Goal: Check status: Check status

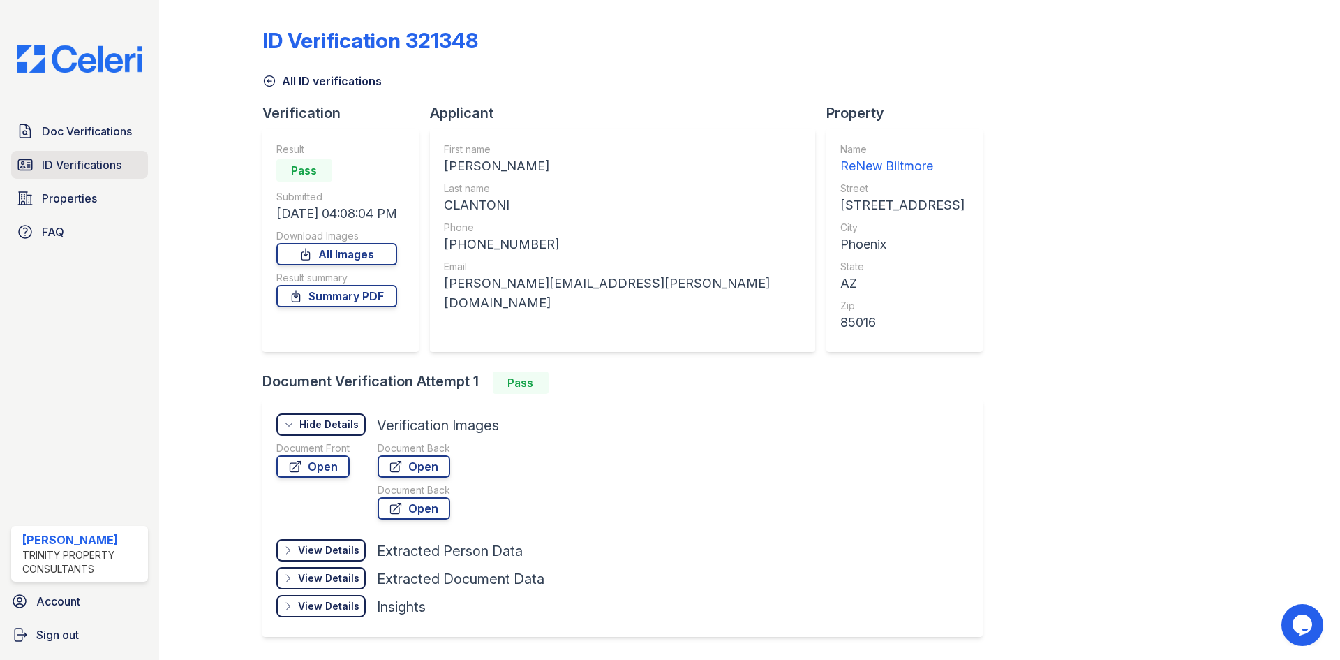
click at [82, 165] on span "ID Verifications" at bounding box center [82, 164] width 80 height 17
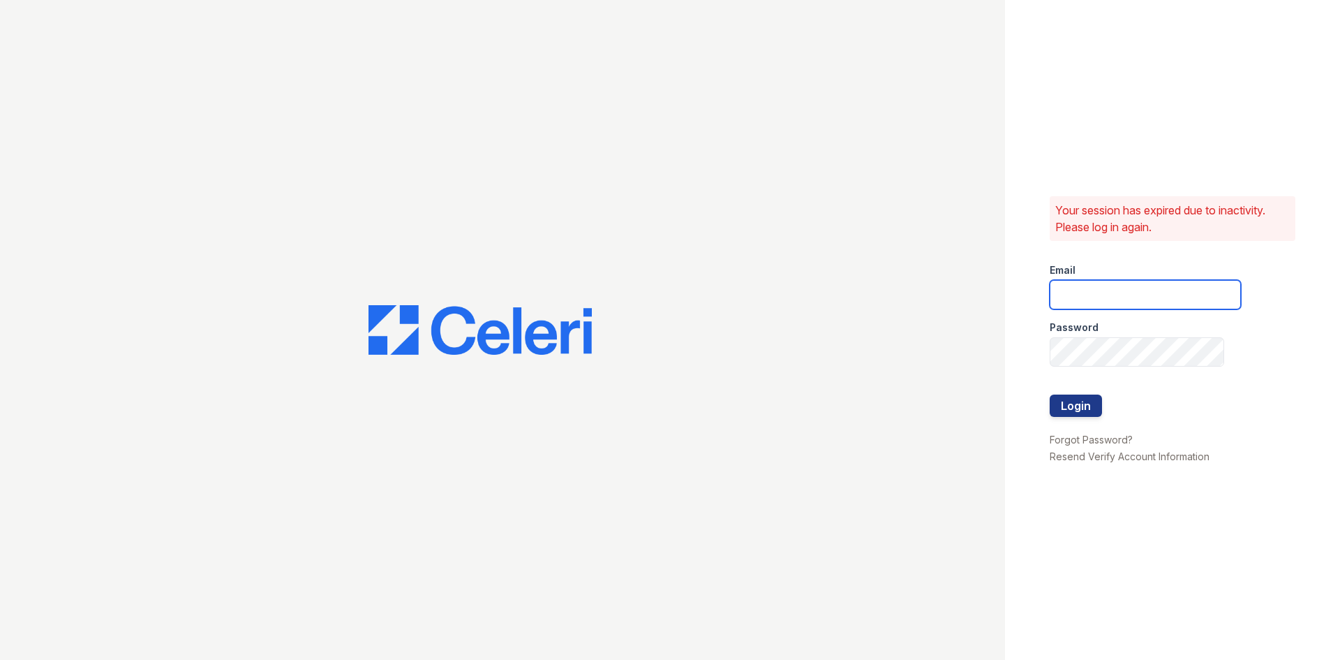
click at [1148, 291] on input "email" at bounding box center [1145, 294] width 191 height 29
type input "miluna@trinity-pm.com"
click at [1050, 394] on button "Login" at bounding box center [1076, 405] width 52 height 22
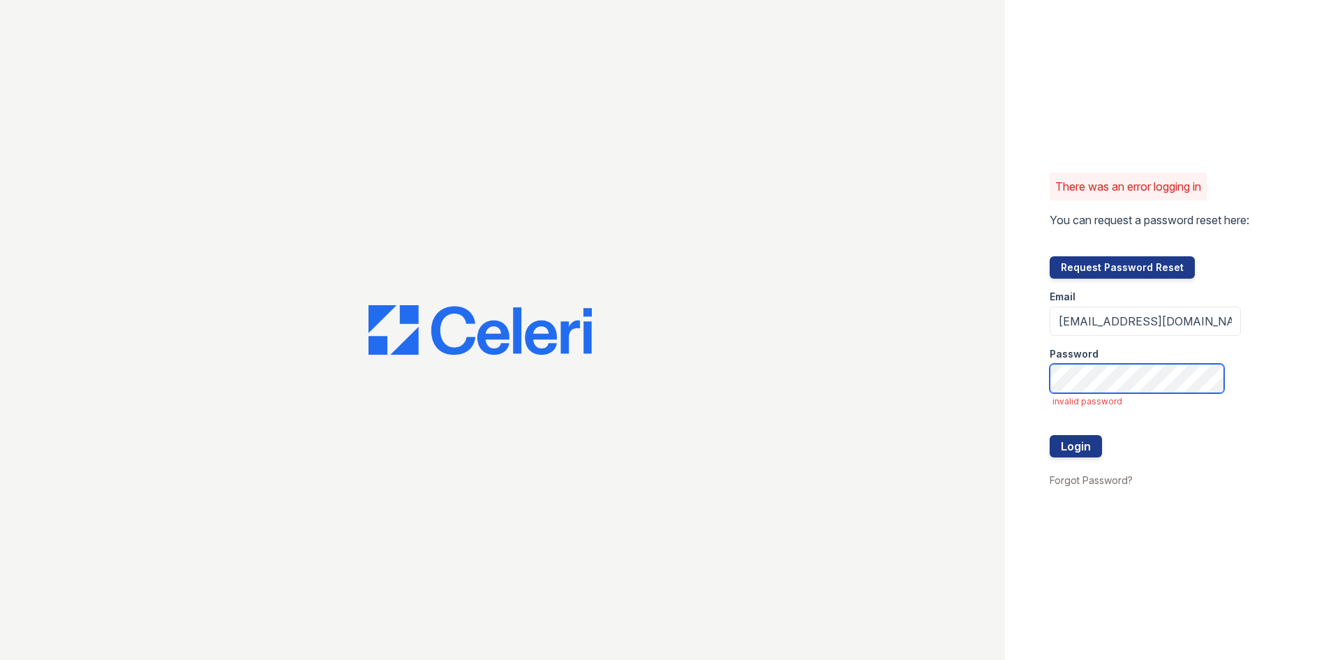
click at [1050, 435] on button "Login" at bounding box center [1076, 446] width 52 height 22
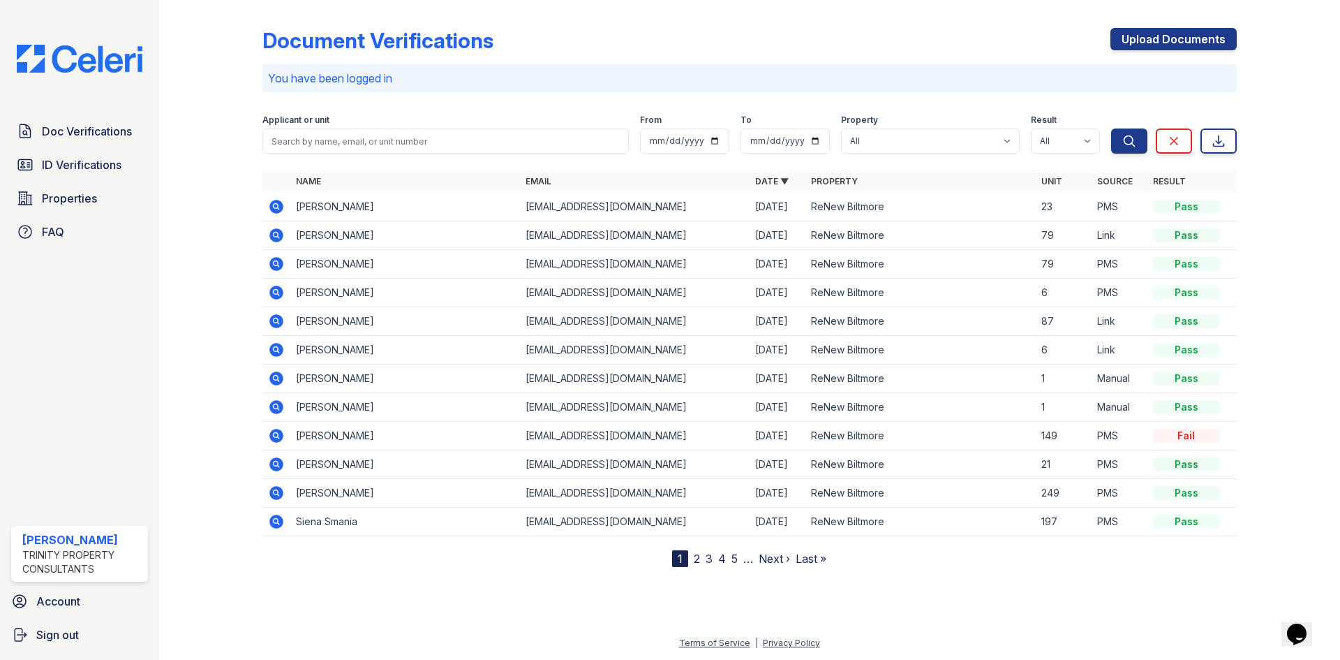
click at [274, 237] on icon at bounding box center [276, 235] width 14 height 14
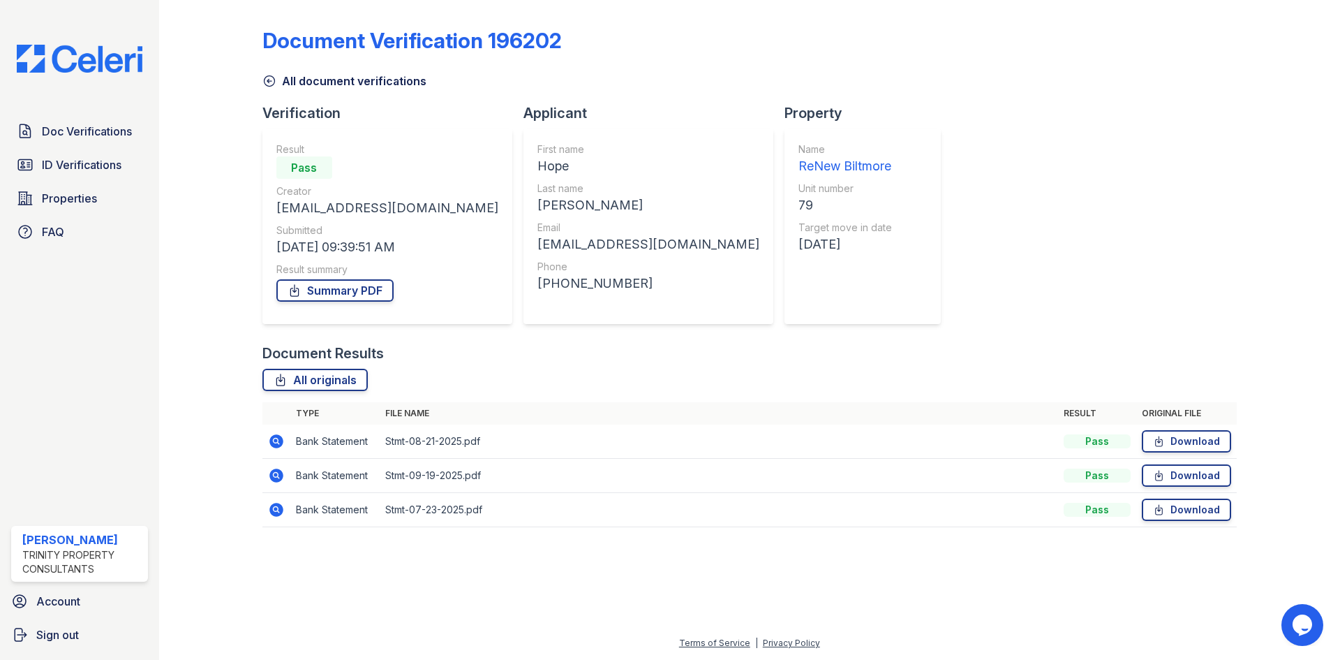
click at [1091, 450] on td "Pass" at bounding box center [1097, 441] width 78 height 34
drag, startPoint x: 82, startPoint y: 164, endPoint x: 239, endPoint y: 161, distance: 157.1
click at [84, 164] on span "ID Verifications" at bounding box center [82, 164] width 80 height 17
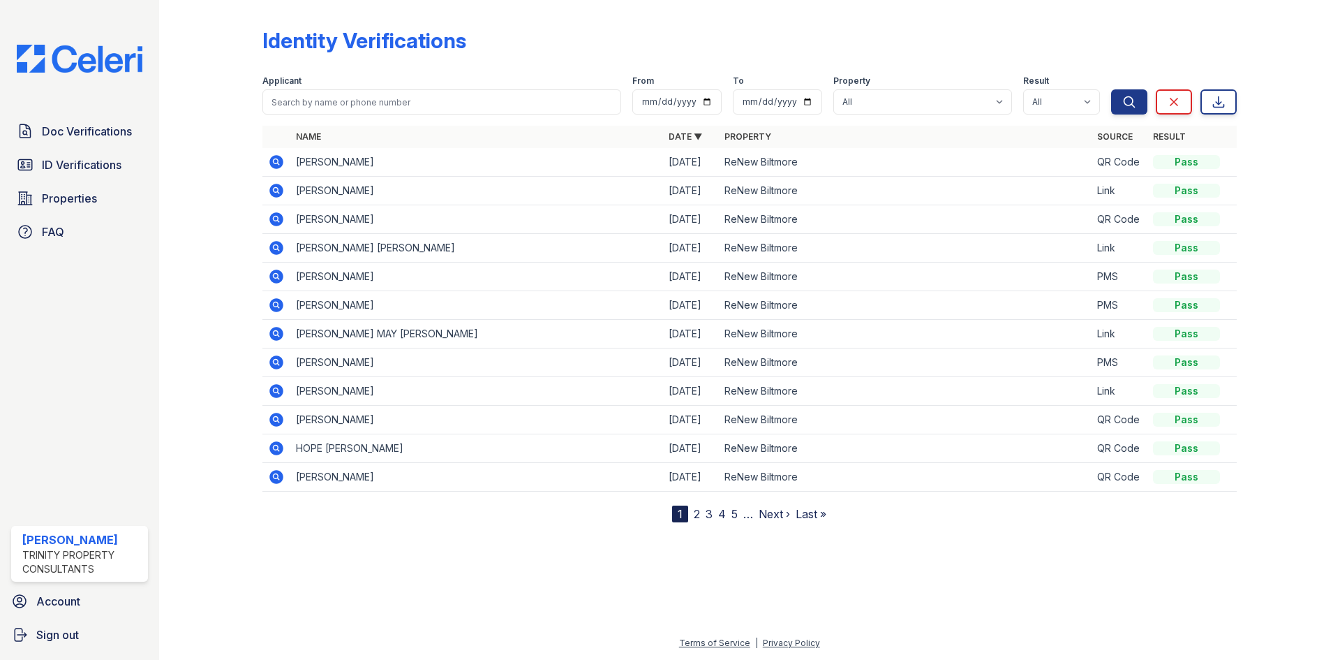
click at [273, 248] on icon at bounding box center [276, 247] width 17 height 17
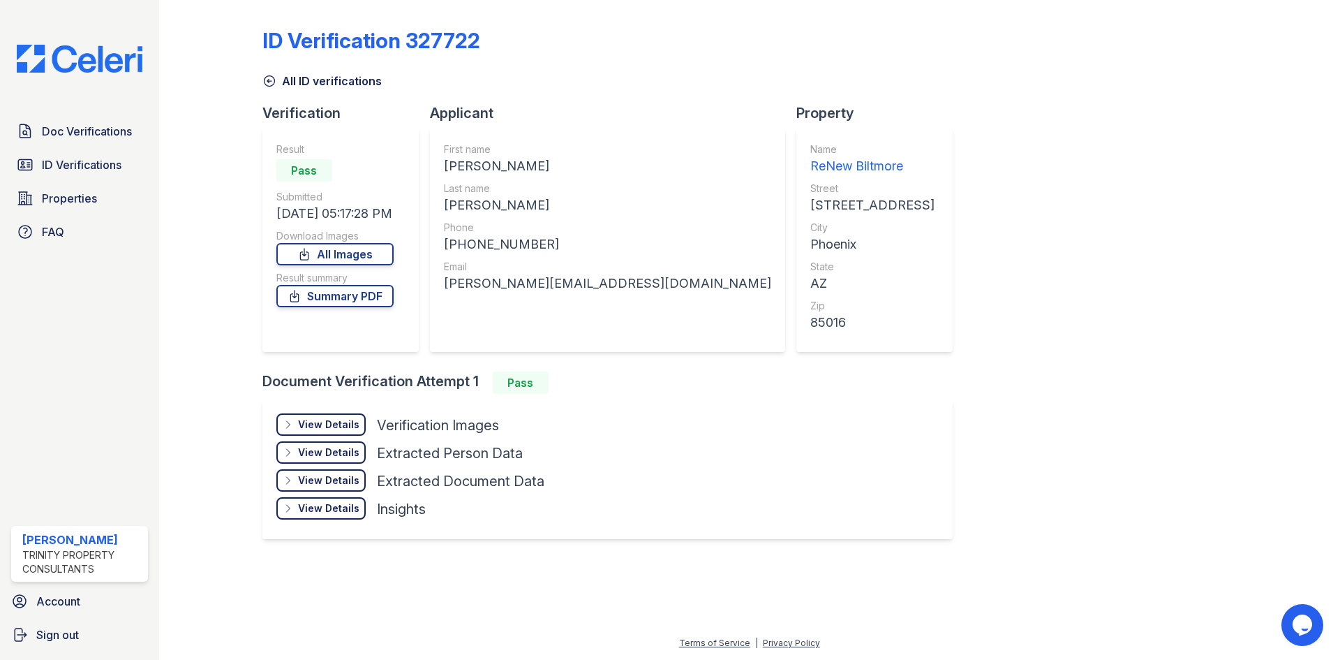
click at [311, 426] on div "View Details" at bounding box center [328, 424] width 61 height 14
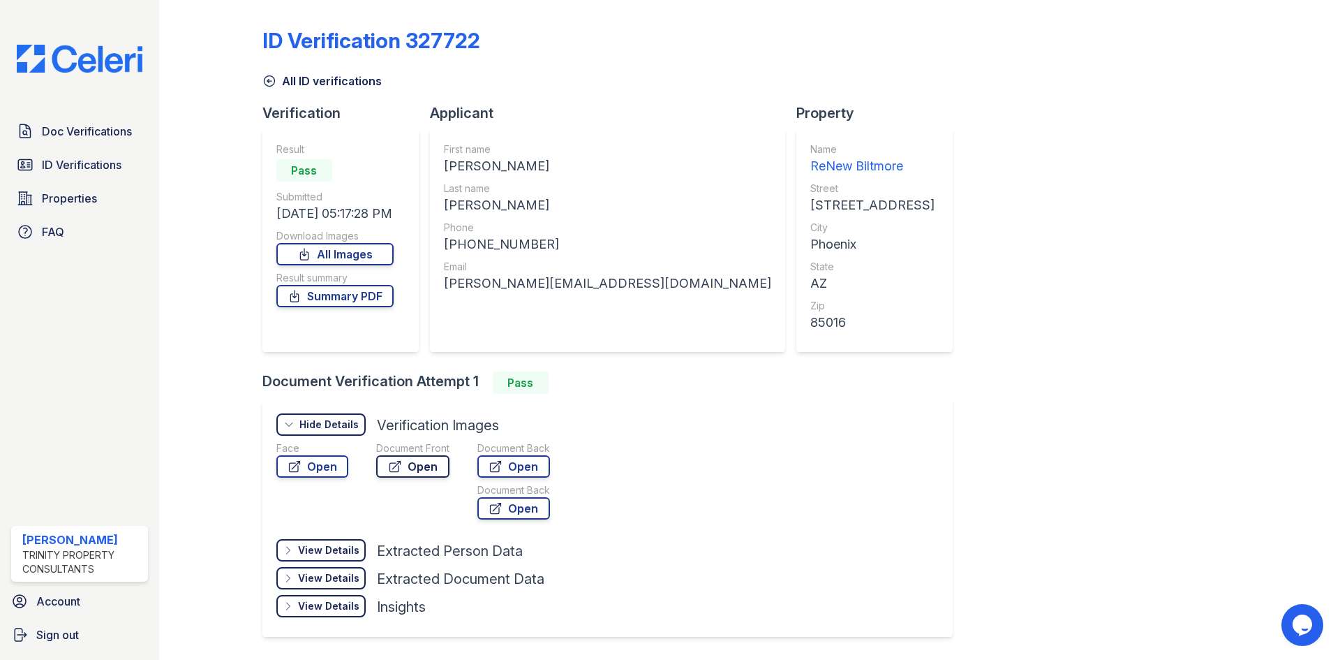
click at [399, 466] on icon at bounding box center [395, 466] width 14 height 14
click at [352, 549] on div "View Details" at bounding box center [328, 550] width 61 height 14
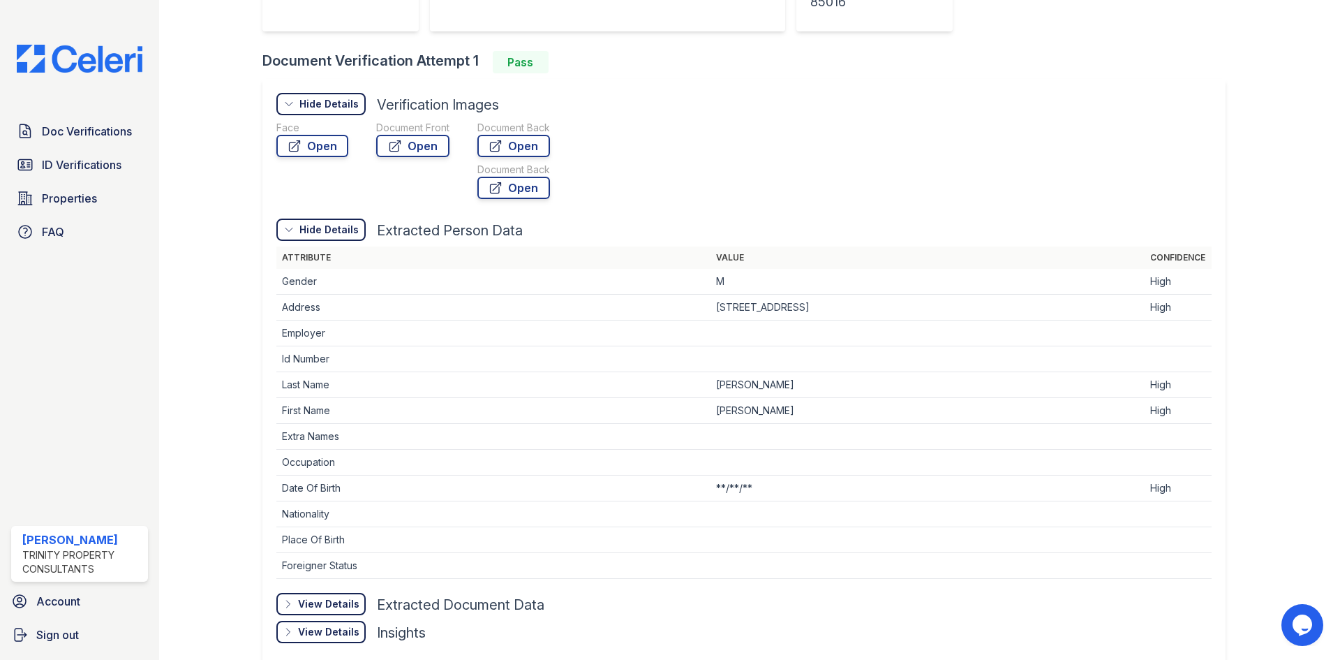
scroll to position [390, 0]
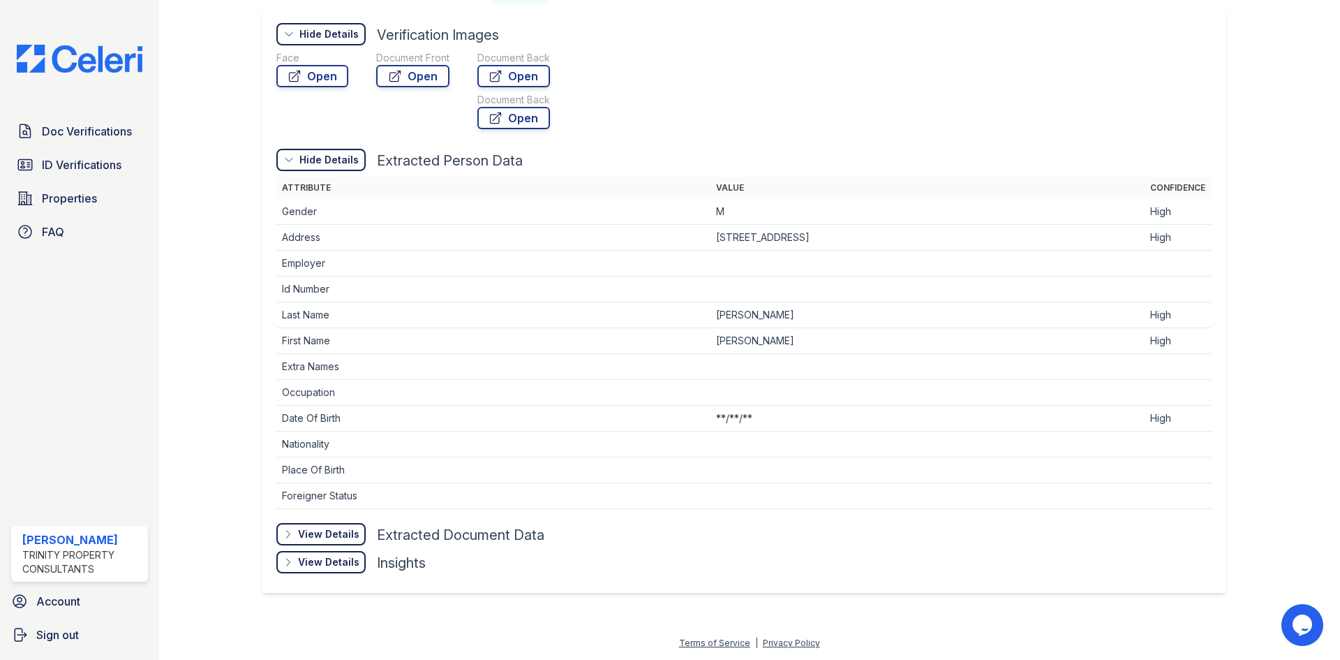
click at [343, 531] on div "View Details" at bounding box center [328, 534] width 61 height 14
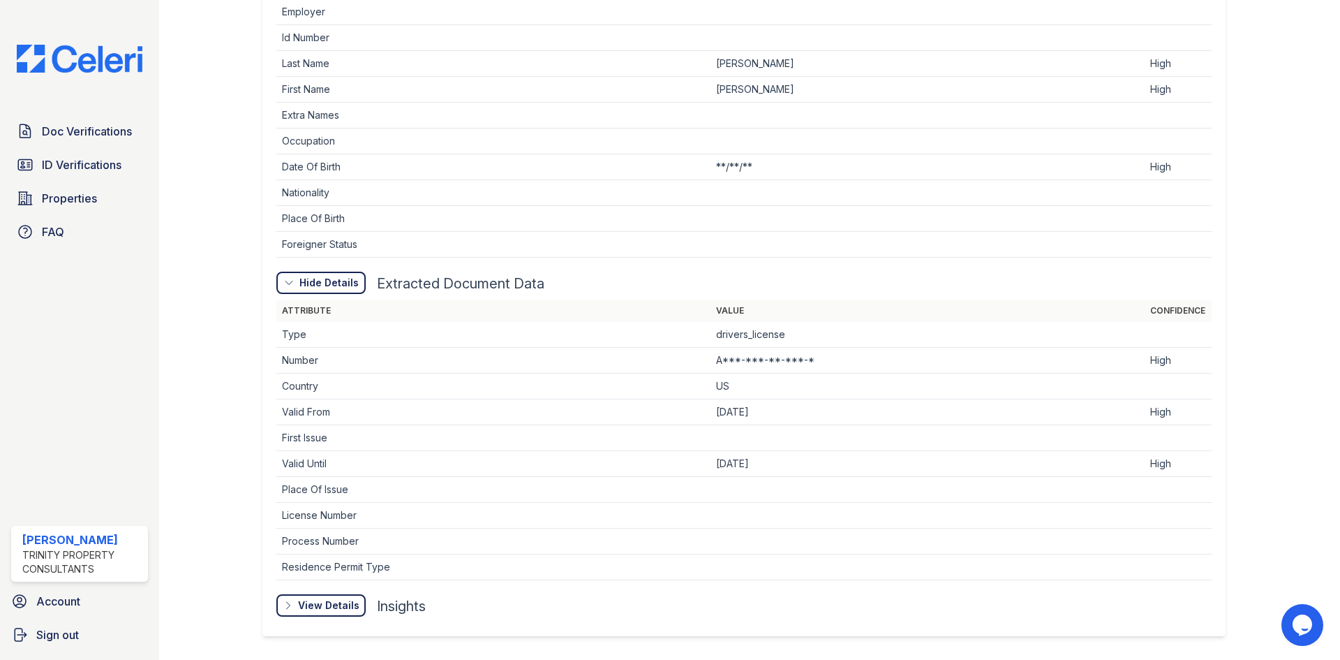
scroll to position [685, 0]
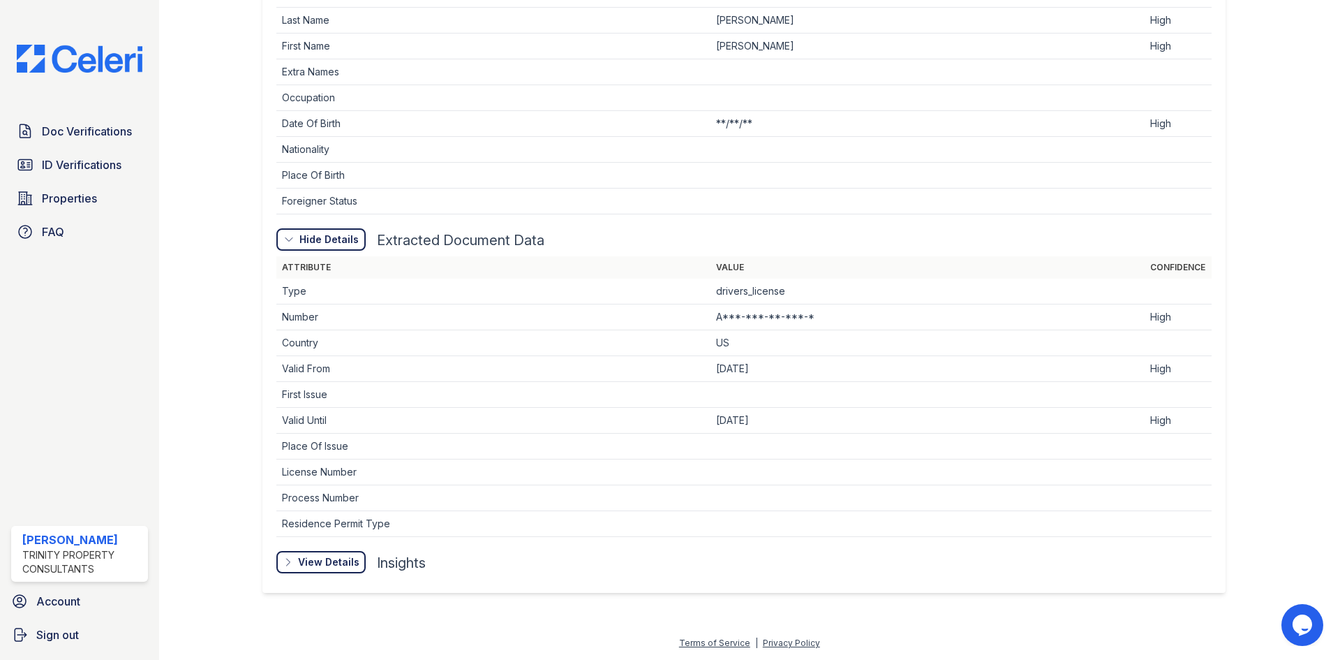
click at [336, 565] on div "View Details" at bounding box center [328, 562] width 61 height 14
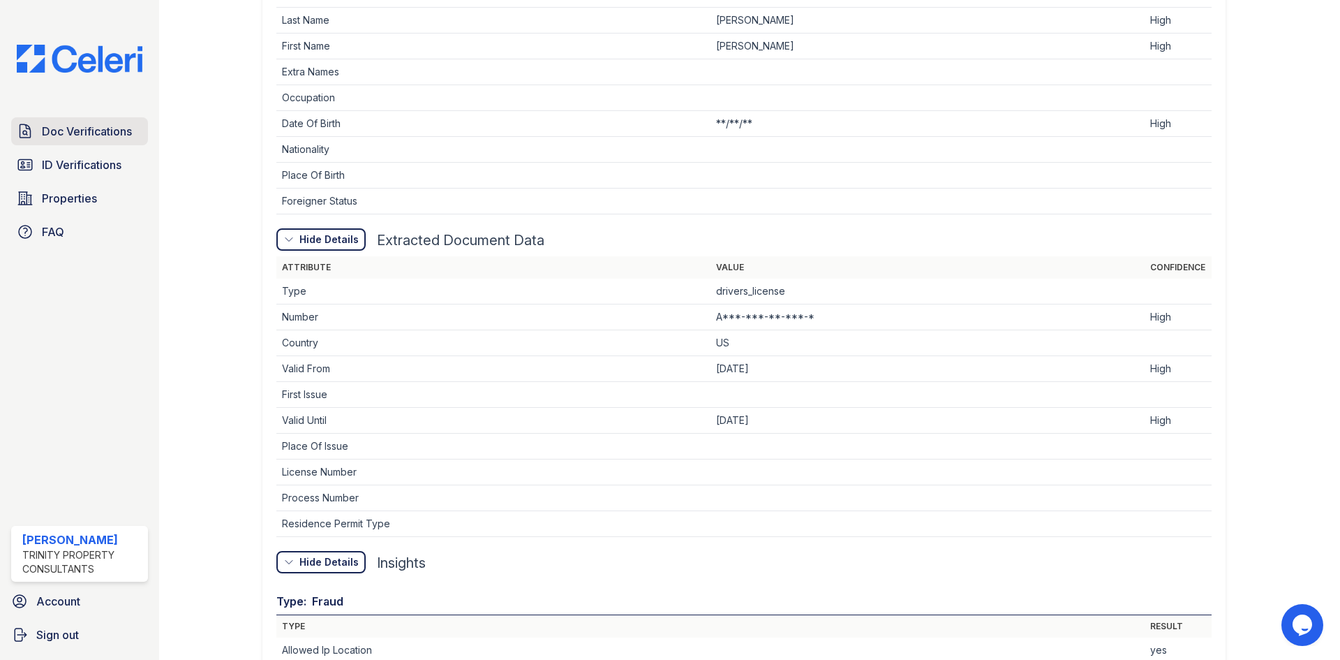
click at [75, 131] on span "Doc Verifications" at bounding box center [87, 131] width 90 height 17
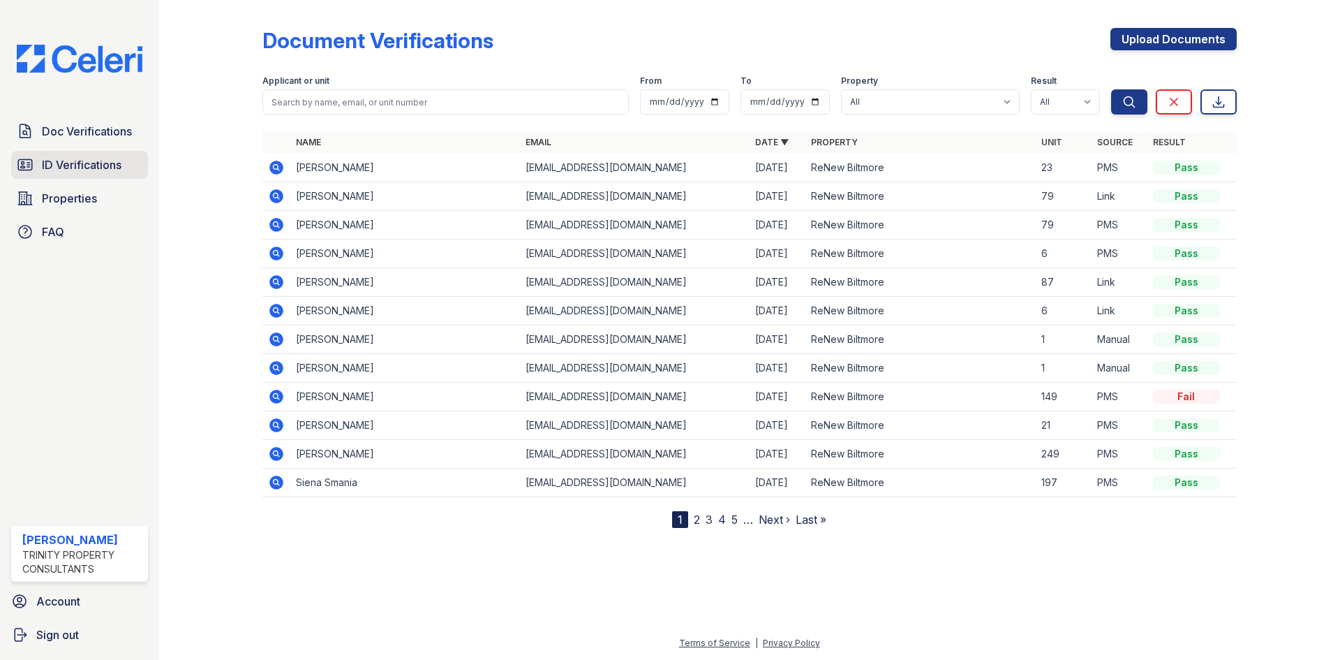
click at [108, 155] on link "ID Verifications" at bounding box center [79, 165] width 137 height 28
